Goal: Check status: Check status

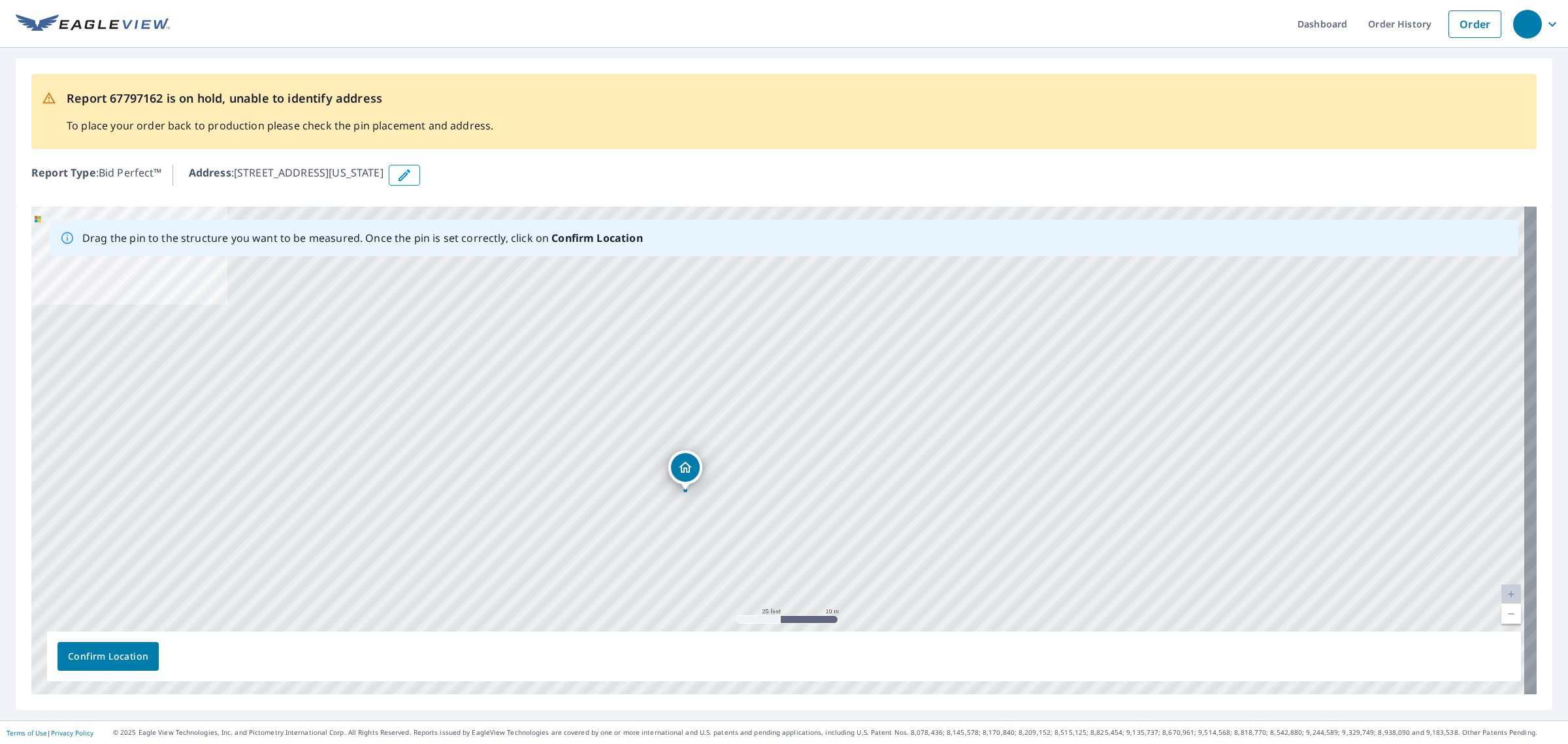
drag, startPoint x: 773, startPoint y: 425, endPoint x: 680, endPoint y: 467, distance: 102.0
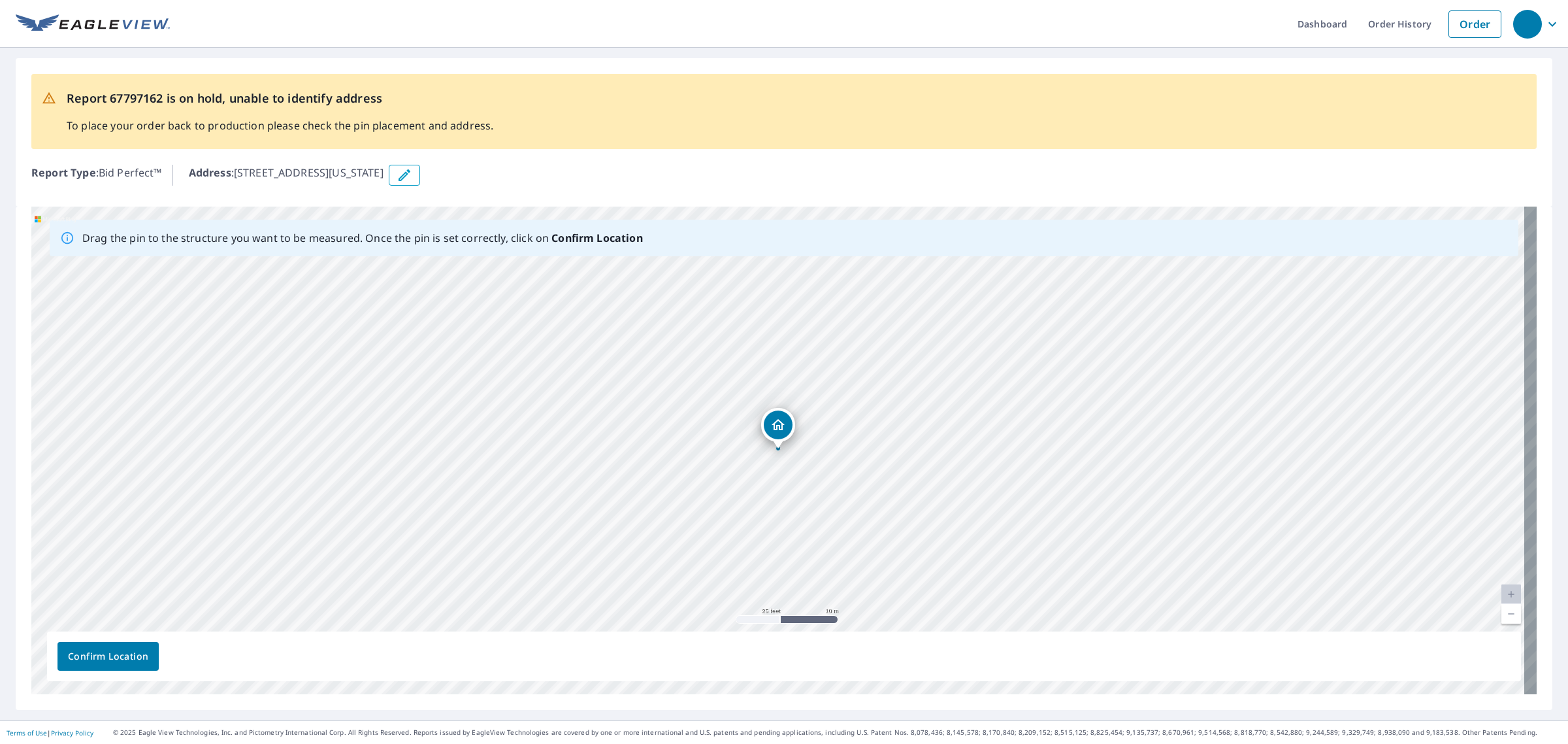
click at [114, 644] on button "Confirm Location" at bounding box center [108, 657] width 101 height 29
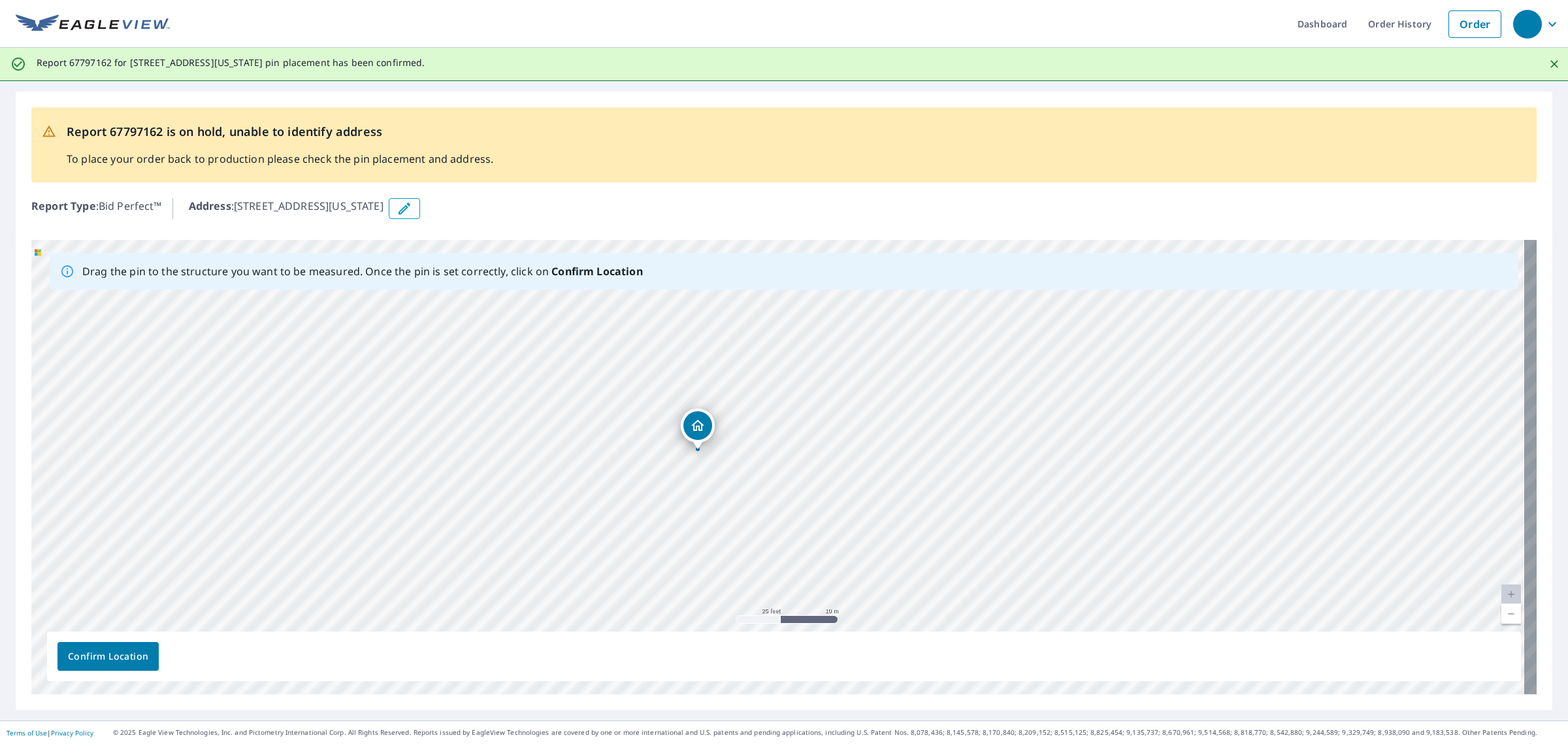
click at [155, 662] on button "Confirm Location" at bounding box center [108, 657] width 101 height 29
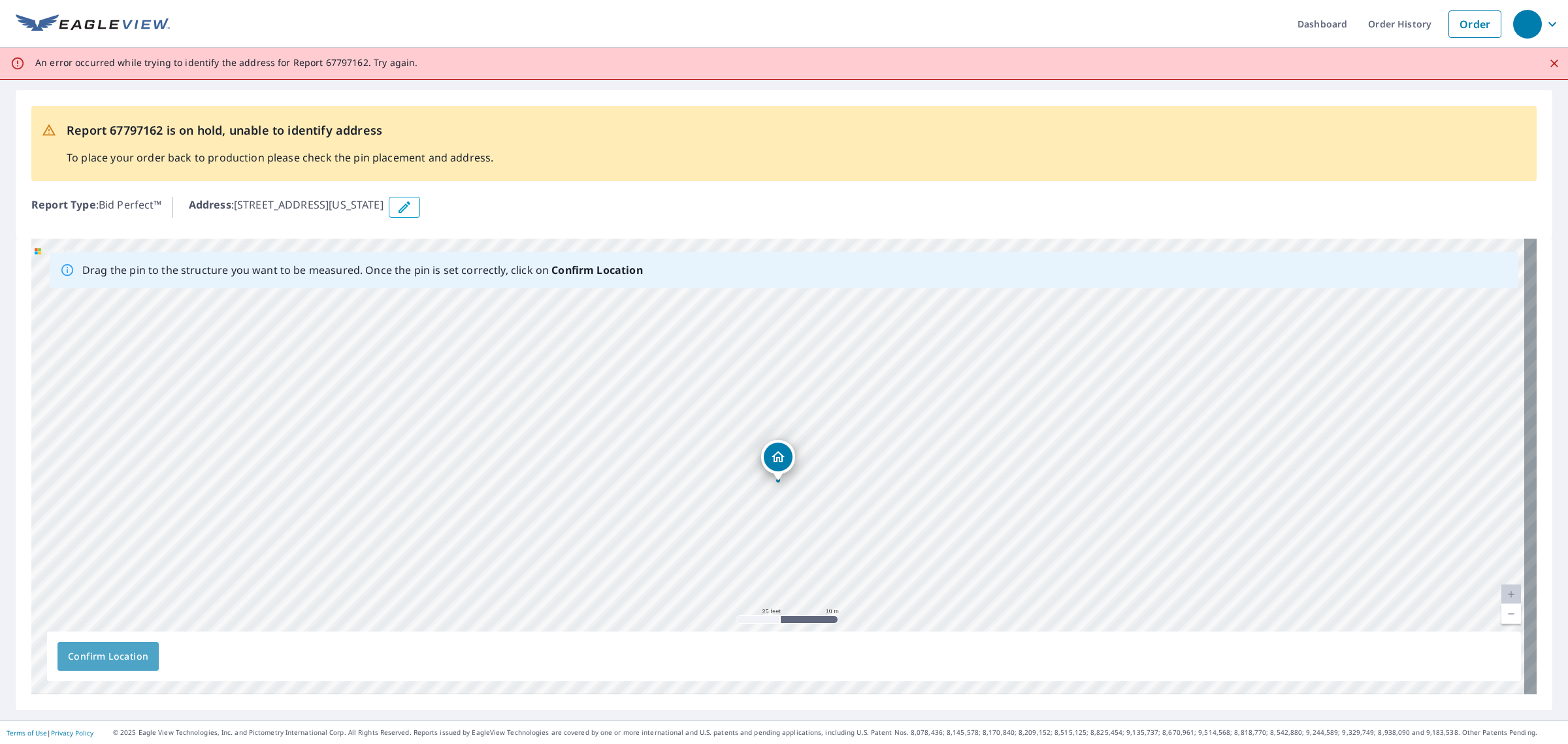
click at [133, 656] on span "Confirm Location" at bounding box center [108, 657] width 80 height 16
drag, startPoint x: 778, startPoint y: 454, endPoint x: 760, endPoint y: 454, distance: 18.0
click at [760, 454] on div "481 Fort Hill Cir Fort Washington, PA 19034" at bounding box center [784, 466] width 1505 height 456
click at [125, 657] on span "Confirm Location" at bounding box center [108, 657] width 80 height 16
click at [412, 211] on icon "button" at bounding box center [404, 206] width 15 height 15
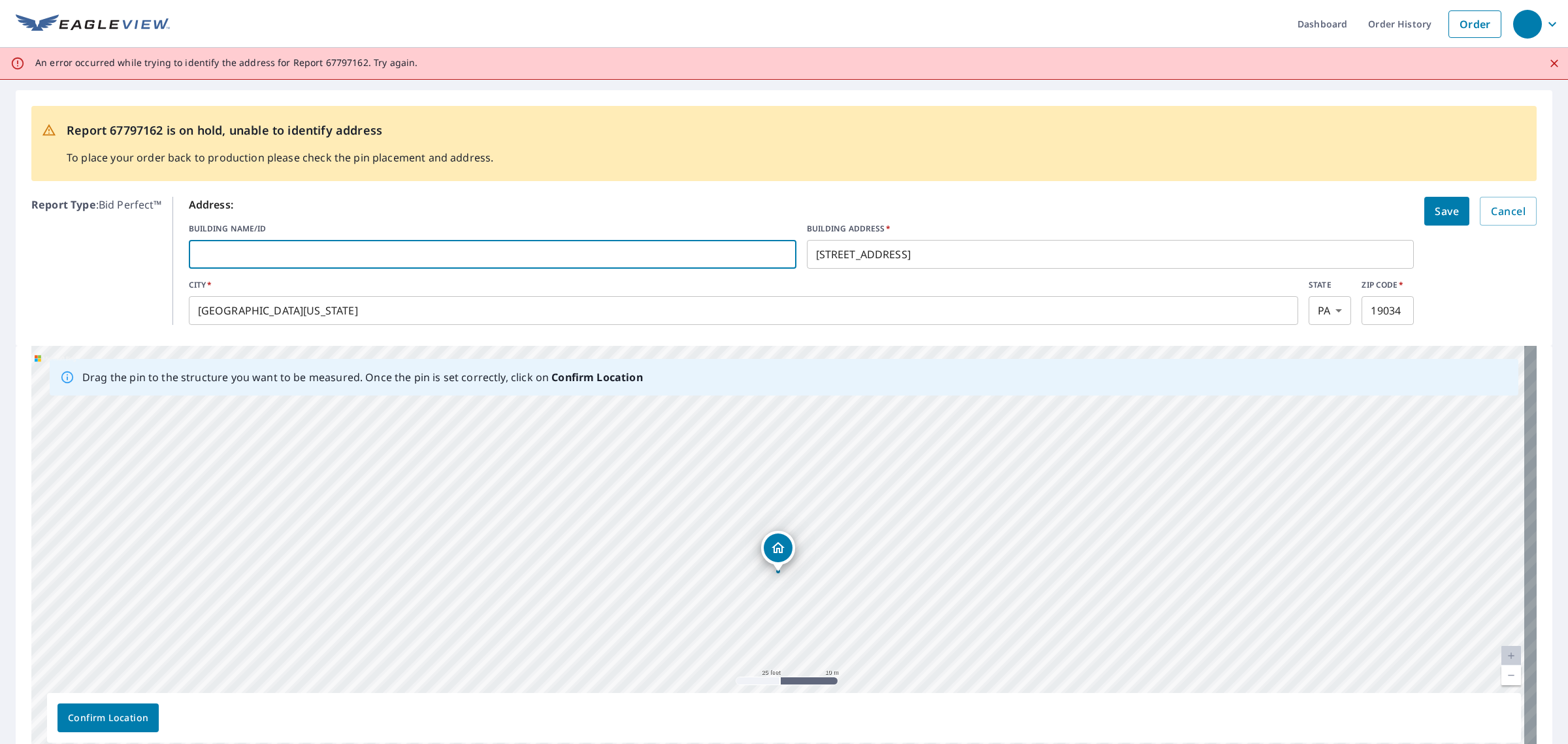
click at [391, 252] on input "text" at bounding box center [492, 253] width 608 height 36
type input "Entire buildings"
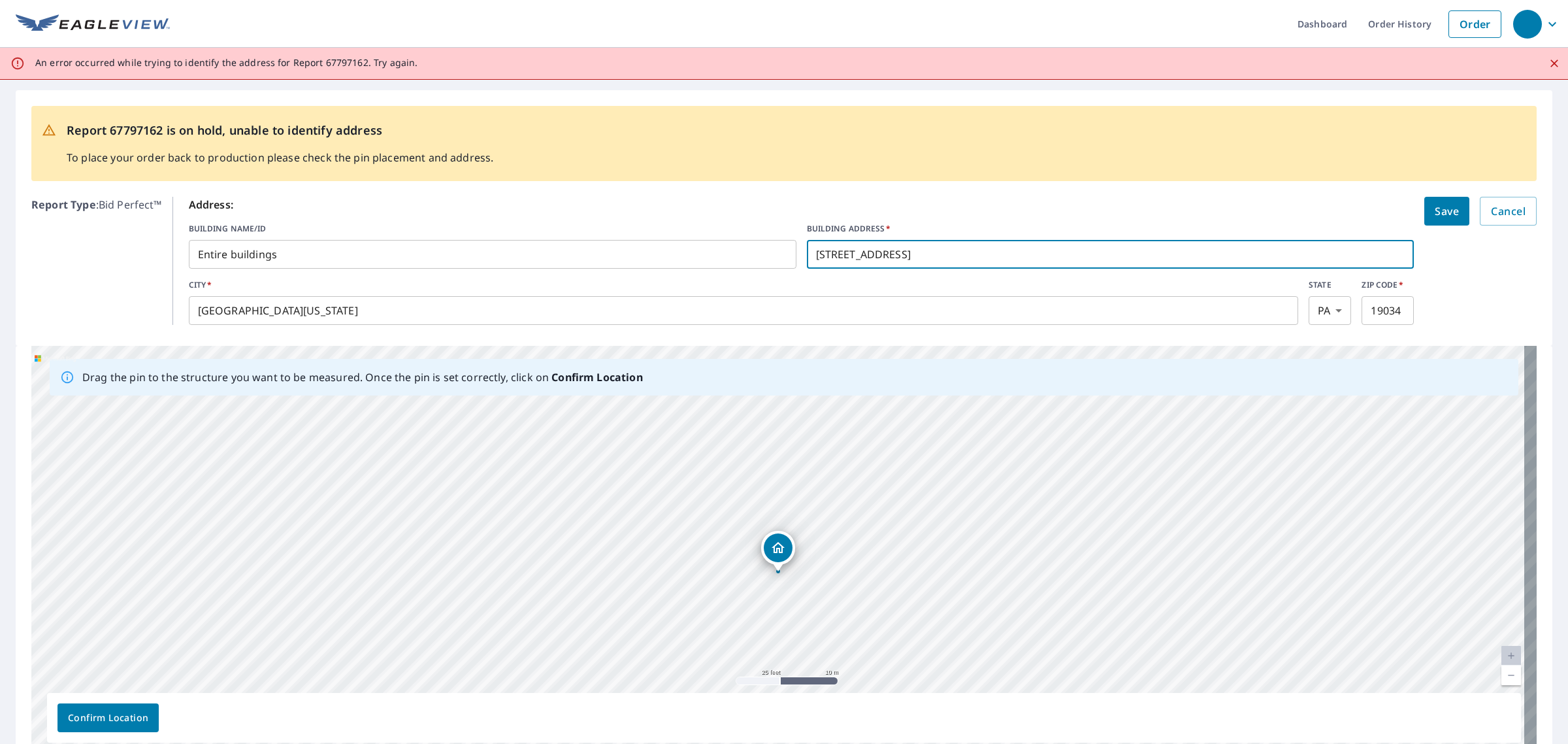
click at [815, 253] on input "481 Fort Hill Cir" at bounding box center [1110, 253] width 608 height 36
drag, startPoint x: 820, startPoint y: 256, endPoint x: 792, endPoint y: 249, distance: 28.9
click at [792, 249] on div "BUILDING NAME/ID Entire buildings ​ BUILDING ADDRESS   * 481 Fort Hill Cir ​" at bounding box center [801, 245] width 1226 height 46
drag, startPoint x: 826, startPoint y: 253, endPoint x: 760, endPoint y: 256, distance: 66.1
click at [769, 257] on div "BUILDING NAME/ID Entire buildings ​ BUILDING ADDRESS   * 481 Fort Hill Cir ​" at bounding box center [801, 245] width 1226 height 46
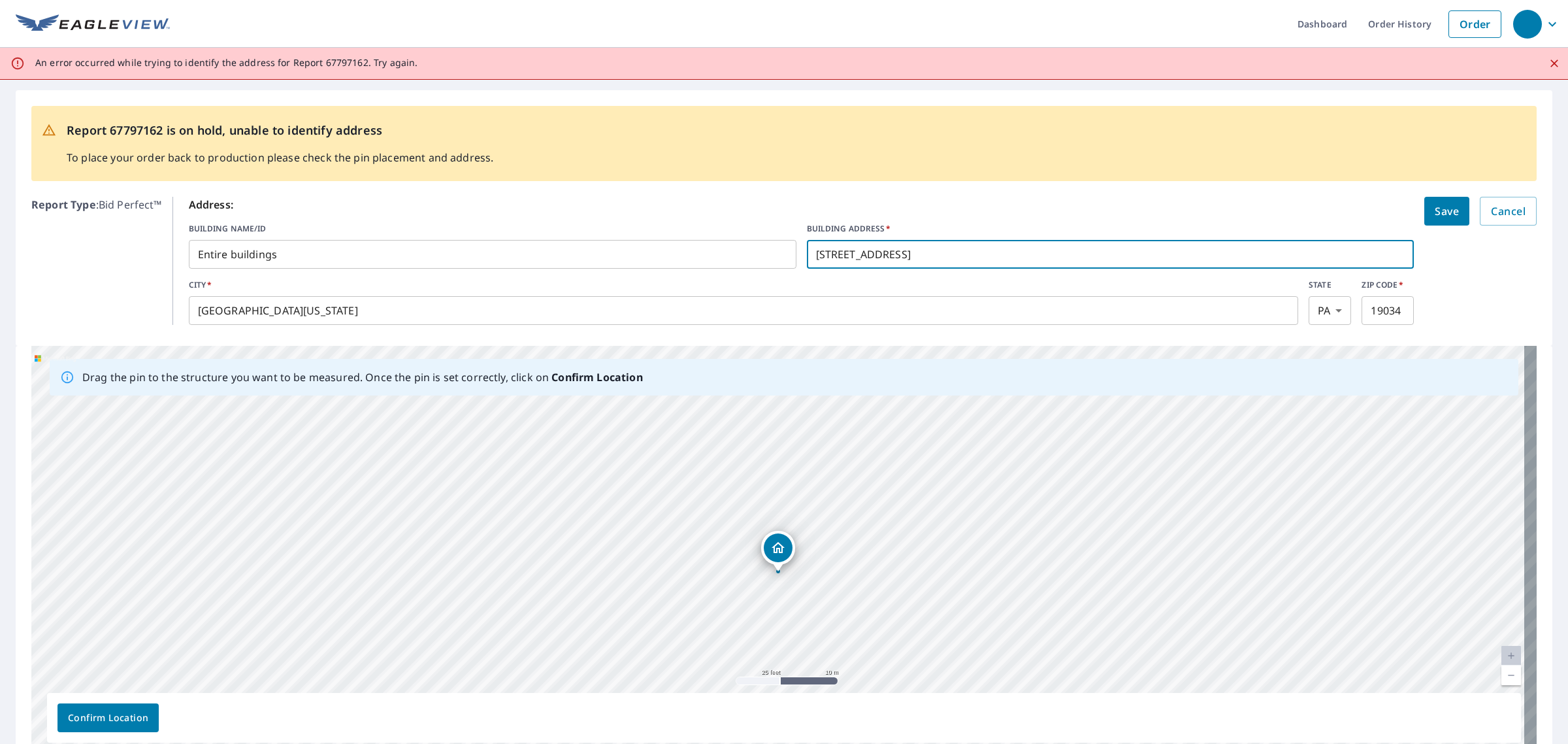
type input "493 Fort Hill Cir"
click button "Save" at bounding box center [1447, 211] width 45 height 29
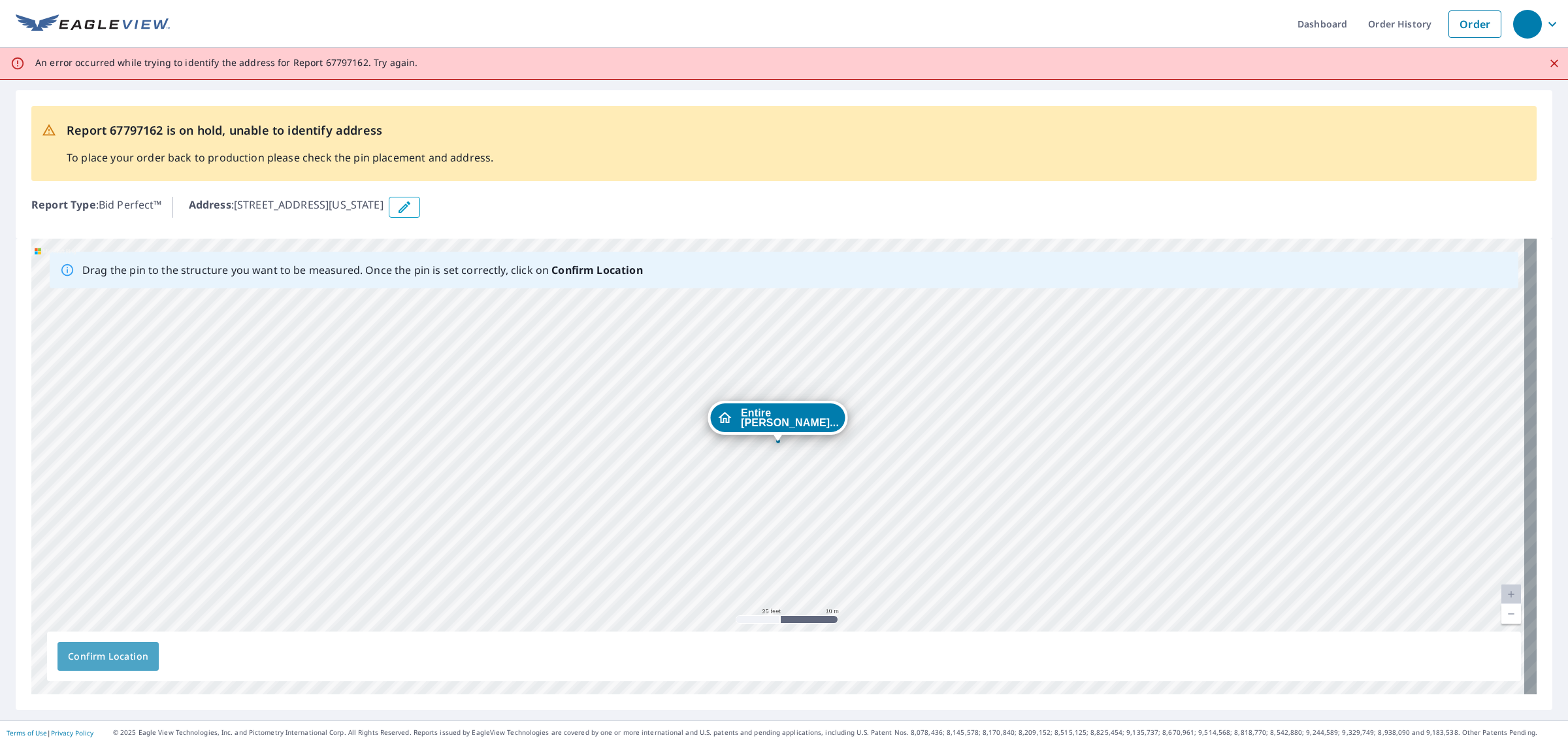
click at [141, 652] on span "Confirm Location" at bounding box center [108, 657] width 80 height 16
drag, startPoint x: 798, startPoint y: 439, endPoint x: 818, endPoint y: 409, distance: 36.1
click at [818, 409] on div "Entire bui... 493 Fort Hill Cir Fort Washington, PA 19034" at bounding box center [784, 466] width 1505 height 456
click at [113, 657] on span "Confirm Location" at bounding box center [108, 657] width 80 height 16
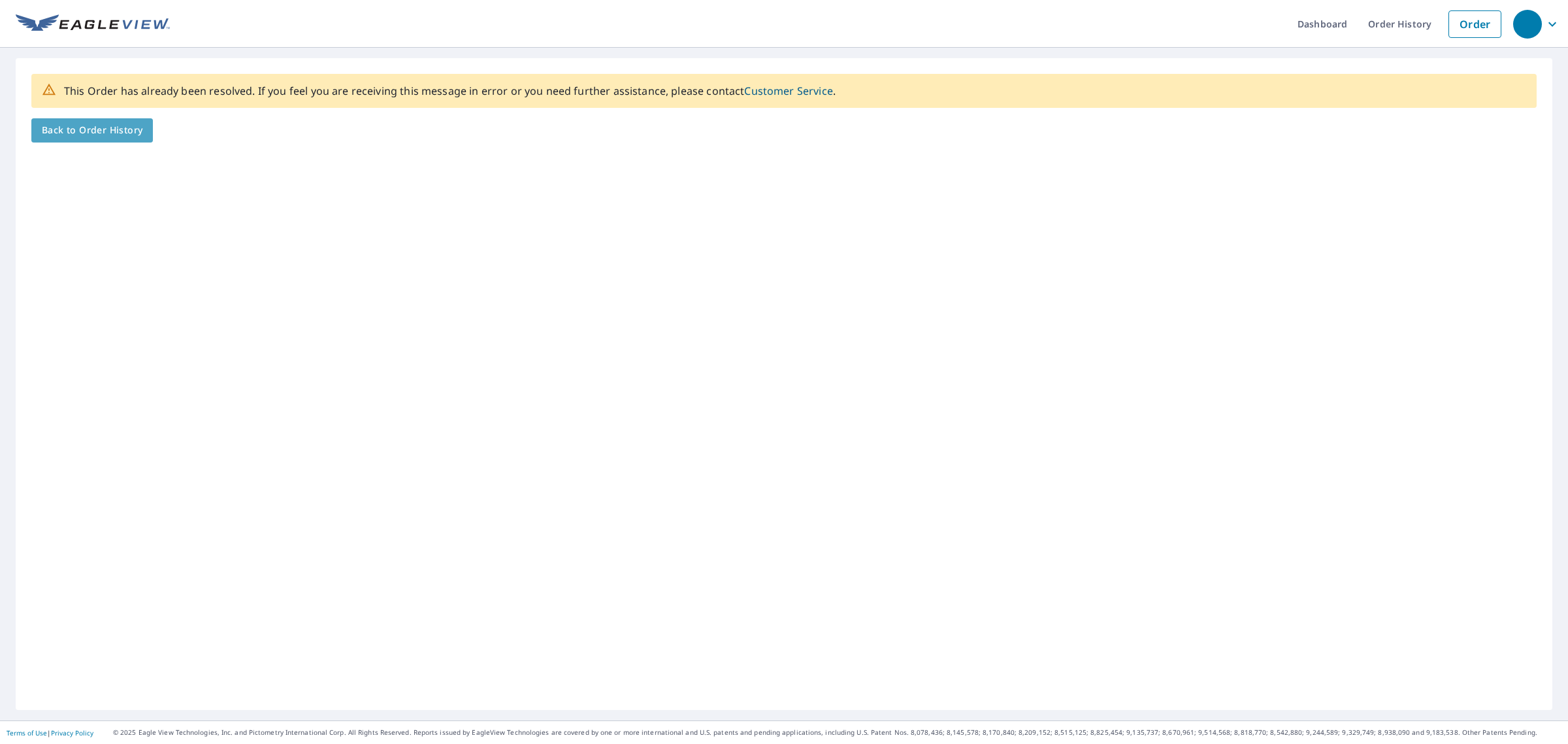
click at [86, 138] on span "Back to Order History" at bounding box center [92, 130] width 100 height 16
